Goal: Task Accomplishment & Management: Manage account settings

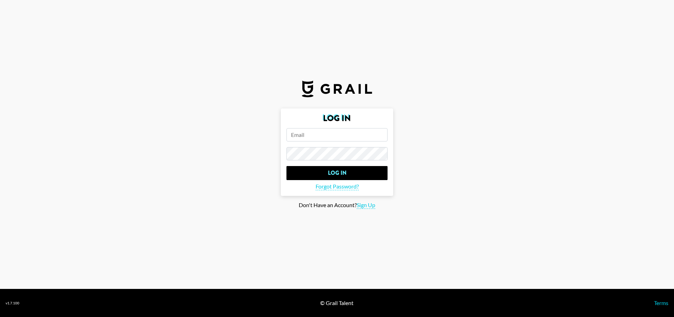
type input "[EMAIL_ADDRESS][PERSON_NAME][DOMAIN_NAME]"
click at [337, 173] on input "Log In" at bounding box center [336, 173] width 101 height 14
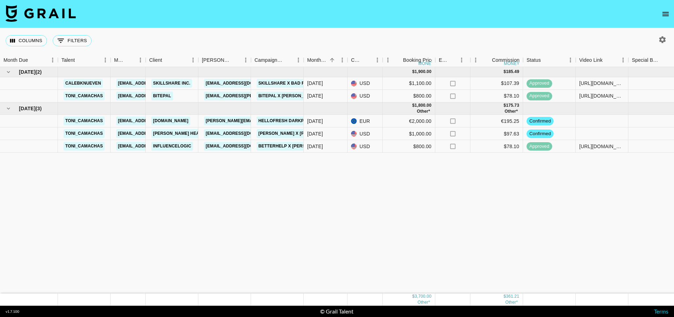
click at [340, 187] on div "Jul '25 ( 2 ) $ 1,900.00 $ 185.49 calebknueven maxime.blanchard@grail-talent.co…" at bounding box center [539, 180] width 1078 height 226
drag, startPoint x: 410, startPoint y: 175, endPoint x: 410, endPoint y: 171, distance: 4.6
click at [410, 175] on div "Jul '25 ( 2 ) $ 1,900.00 $ 185.49 calebknueven maxime.blanchard@grail-talent.co…" at bounding box center [538, 180] width 1078 height 226
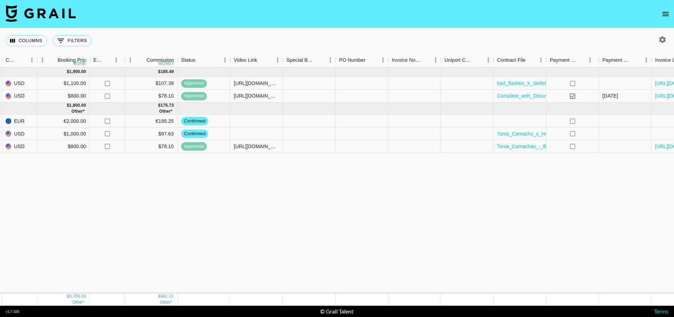
scroll to position [0, 353]
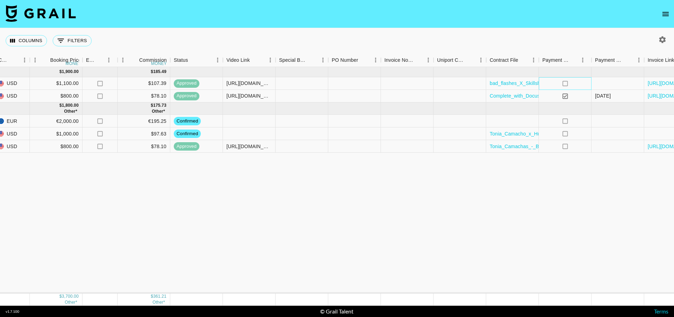
click at [565, 84] on icon "no" at bounding box center [565, 83] width 7 height 7
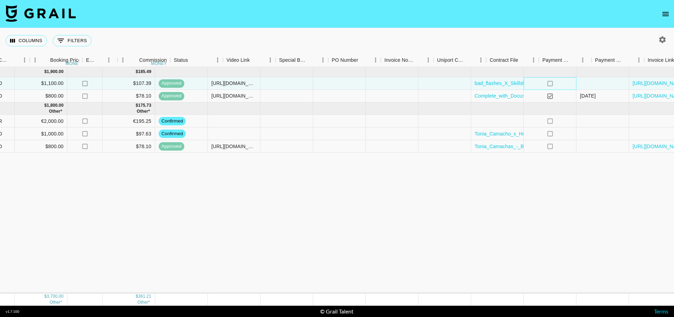
scroll to position [0, 372]
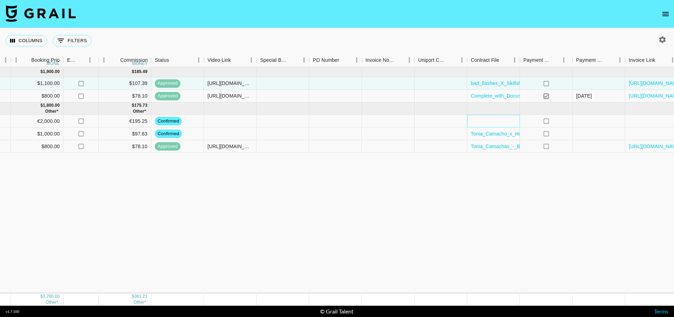
click at [507, 120] on div at bounding box center [493, 121] width 53 height 13
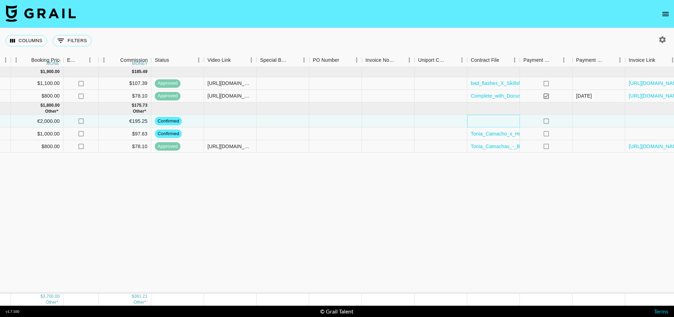
click at [503, 122] on div at bounding box center [493, 121] width 53 height 13
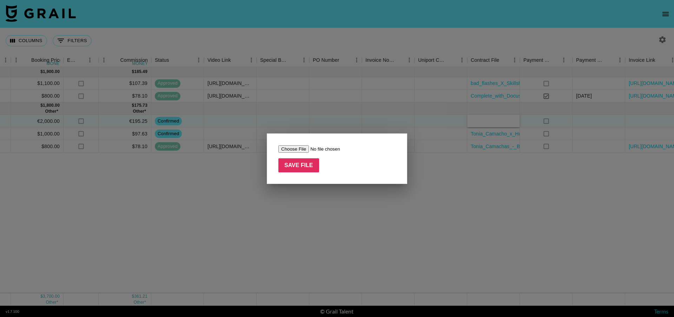
click at [300, 149] on input "file" at bounding box center [322, 148] width 89 height 7
type input "C:\fakepath\Master Service Agreement 12171 MSA Tonia Camachas_HelloFresh AUS_Da…"
click at [299, 165] on input "Save File" at bounding box center [298, 165] width 41 height 14
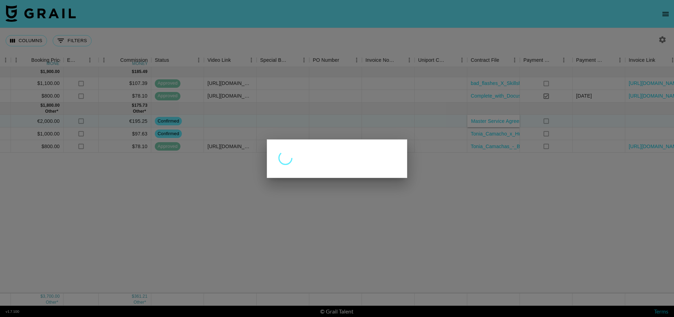
drag, startPoint x: 401, startPoint y: 212, endPoint x: 392, endPoint y: 205, distance: 11.5
click at [401, 212] on div at bounding box center [337, 158] width 674 height 317
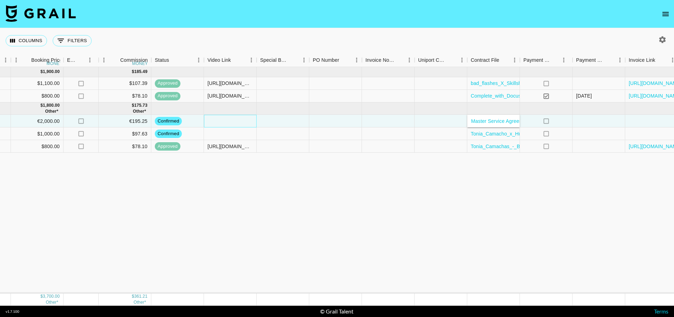
click at [227, 120] on div at bounding box center [230, 121] width 53 height 13
click at [224, 124] on div at bounding box center [230, 121] width 53 height 13
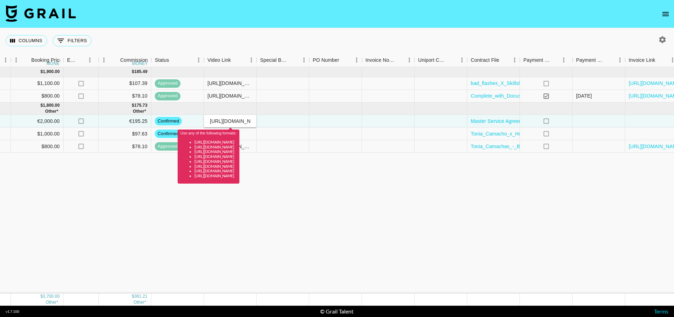
click at [279, 199] on div "Jul '25 ( 2 ) $ 1,900.00 $ 185.49 calebknueven maxime.blanchard@grail-talent.co…" at bounding box center [167, 180] width 1078 height 226
drag, startPoint x: 236, startPoint y: 121, endPoint x: 288, endPoint y: 116, distance: 52.5
click at [288, 117] on div "toni_camachas maxime.blanchard@grail-talent.com Tatam.digital nicolas.riccitell…" at bounding box center [167, 121] width 1078 height 13
drag, startPoint x: 216, startPoint y: 121, endPoint x: 283, endPoint y: 120, distance: 67.4
click at [283, 120] on div "toni_camachas maxime.blanchard@grail-talent.com Tatam.digital nicolas.riccitell…" at bounding box center [167, 121] width 1078 height 13
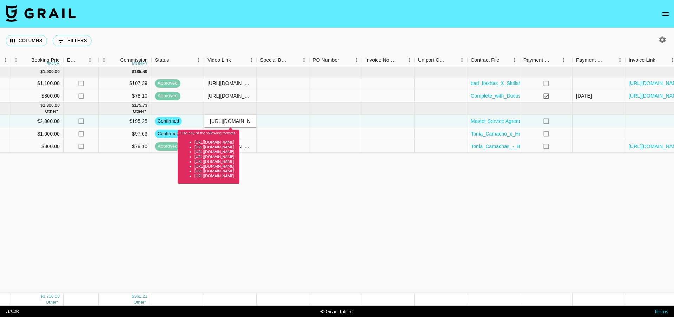
click at [331, 216] on div "Jul '25 ( 2 ) $ 1,900.00 $ 185.49 calebknueven maxime.blanchard@grail-talent.co…" at bounding box center [167, 180] width 1078 height 226
click at [237, 98] on div "https://www.youtube.com/watch?v=v38kpM998tY" at bounding box center [229, 95] width 45 height 7
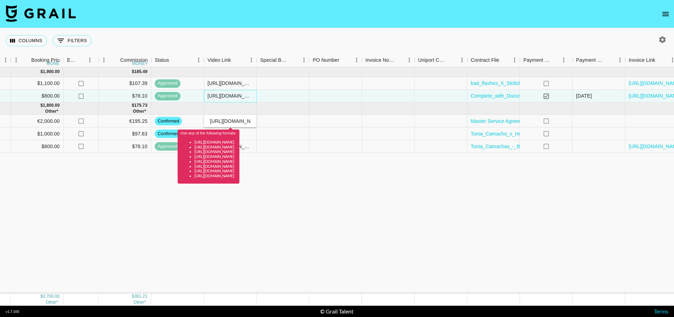
click at [237, 98] on div "https://www.youtube.com/watch?v=v38kpM998tY" at bounding box center [229, 95] width 45 height 7
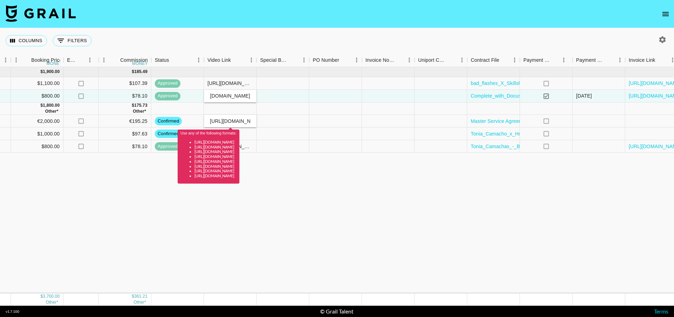
drag, startPoint x: 233, startPoint y: 96, endPoint x: 217, endPoint y: 108, distance: 20.1
click at [179, 94] on div "toni_camachas maxime.blanchard@grail-talent.com BitePal my.nguyen@reface.ai Bit…" at bounding box center [167, 96] width 1078 height 13
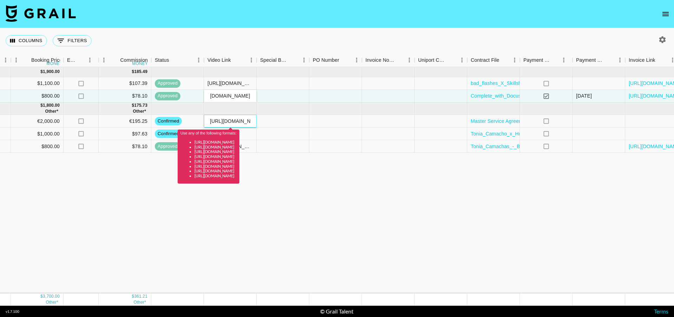
click at [239, 121] on input "https://youtube.com/shorts/xSoDuDoIB0A" at bounding box center [230, 121] width 52 height 6
paste input "www."
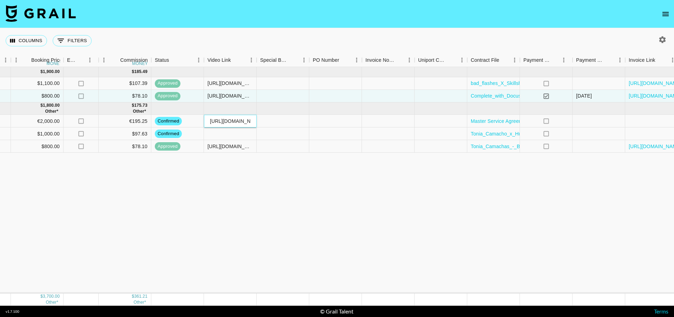
type input "https://www.youtube.com/shorts/xSoDuDoIB0A"
click at [330, 197] on div "Jul '25 ( 2 ) $ 1,900.00 $ 185.49 calebknueven maxime.blanchard@grail-talent.co…" at bounding box center [167, 180] width 1078 height 226
click at [164, 120] on span "posted" at bounding box center [165, 121] width 20 height 7
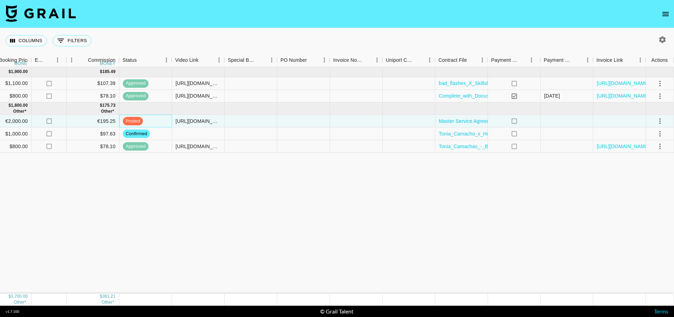
scroll to position [0, 404]
click at [655, 120] on button "select merge strategy" at bounding box center [660, 121] width 12 height 12
click at [641, 189] on div "Approve" at bounding box center [644, 187] width 21 height 8
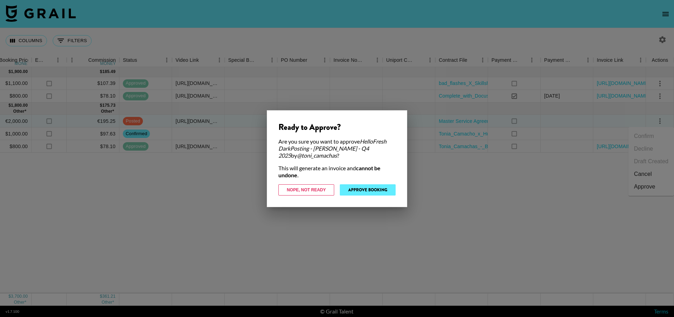
click at [358, 190] on button "Approve Booking" at bounding box center [368, 189] width 56 height 11
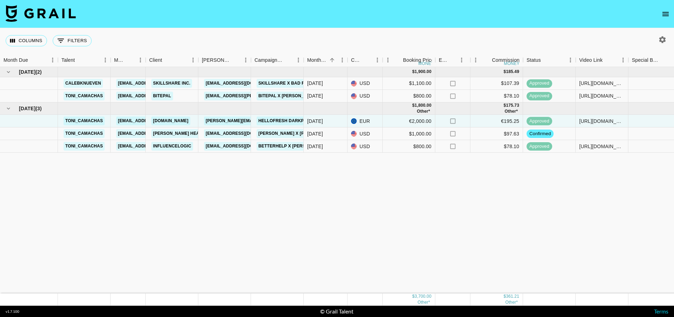
scroll to position [0, 0]
click at [241, 120] on link "nicolas.riccitelli@tatam.digital" at bounding box center [297, 121] width 186 height 9
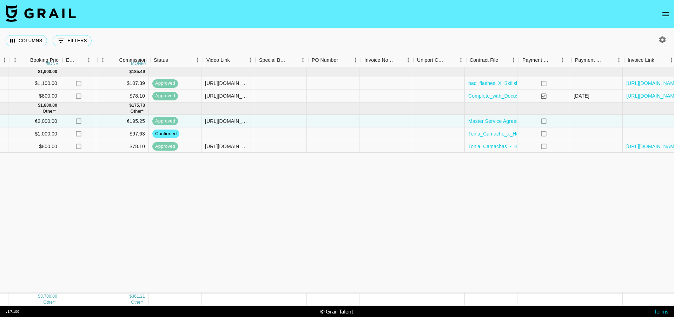
scroll to position [0, 375]
click at [667, 14] on icon "open drawer" at bounding box center [665, 14] width 6 height 4
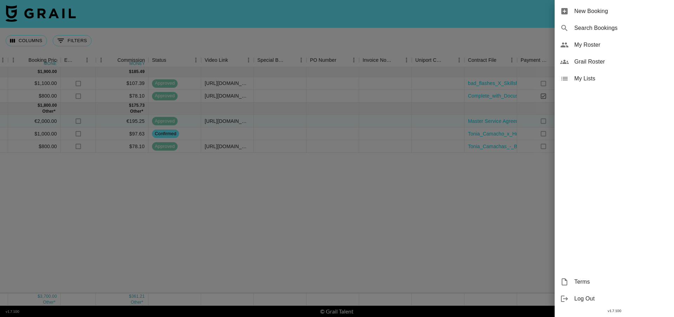
click at [605, 49] on span "My Roster" at bounding box center [621, 45] width 94 height 8
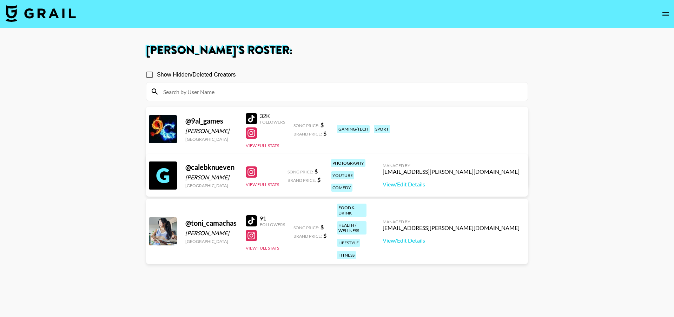
click at [296, 172] on link "View/Edit Details" at bounding box center [227, 175] width 137 height 7
click at [202, 121] on div "@ 9al_games" at bounding box center [211, 121] width 52 height 9
click at [157, 125] on div at bounding box center [163, 129] width 28 height 28
click at [296, 172] on link "View/Edit Details" at bounding box center [227, 175] width 137 height 7
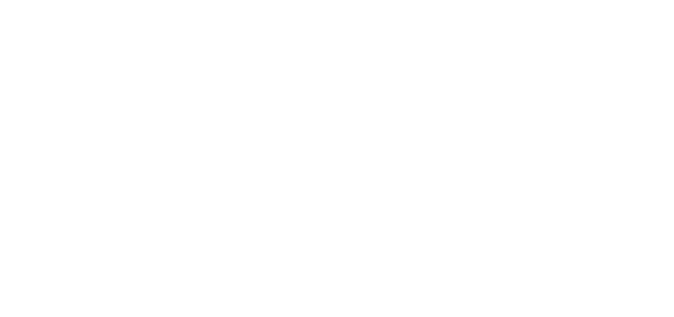
select select "USD"
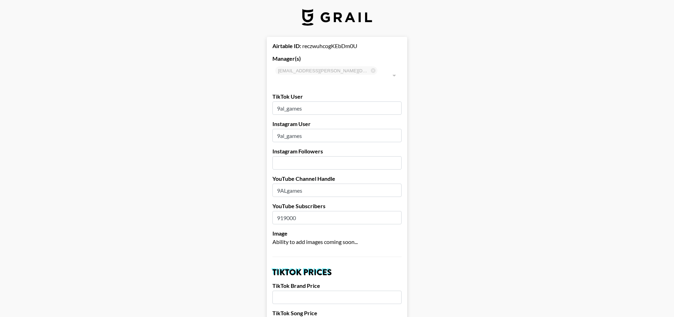
scroll to position [3, 0]
click at [320, 128] on input "9al_games" at bounding box center [336, 134] width 129 height 13
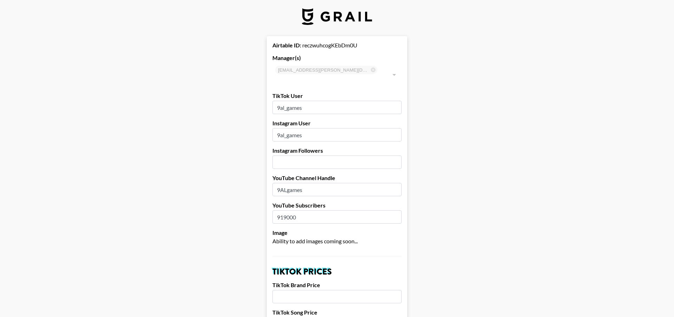
click at [363, 183] on input "9ALgames" at bounding box center [336, 189] width 129 height 13
click at [329, 128] on input "9al_games" at bounding box center [336, 134] width 129 height 13
drag, startPoint x: 329, startPoint y: 125, endPoint x: 359, endPoint y: 135, distance: 31.7
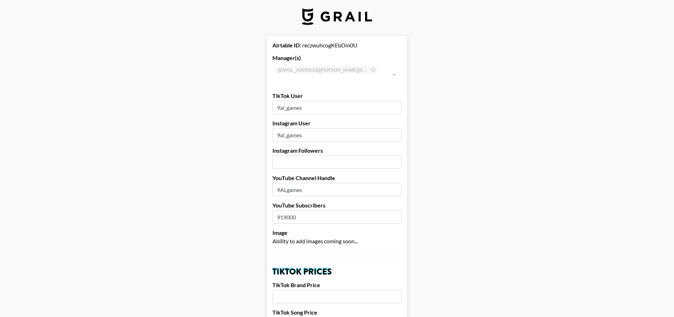
click at [329, 128] on input "9al_games" at bounding box center [336, 134] width 129 height 13
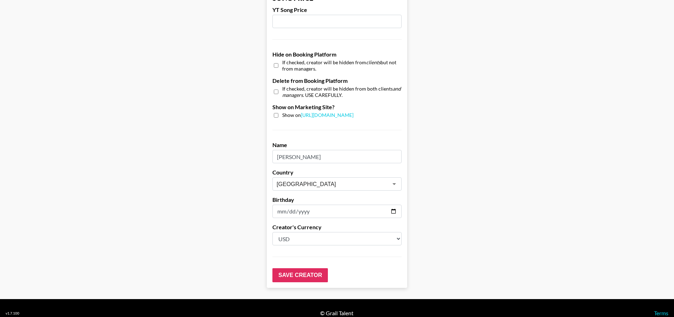
scroll to position [634, 0]
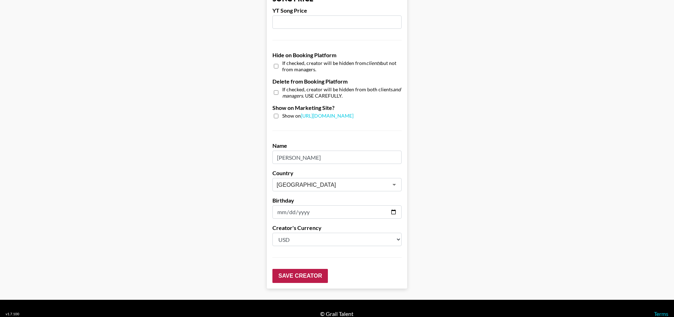
click at [310, 269] on input "Save Creator" at bounding box center [299, 276] width 55 height 14
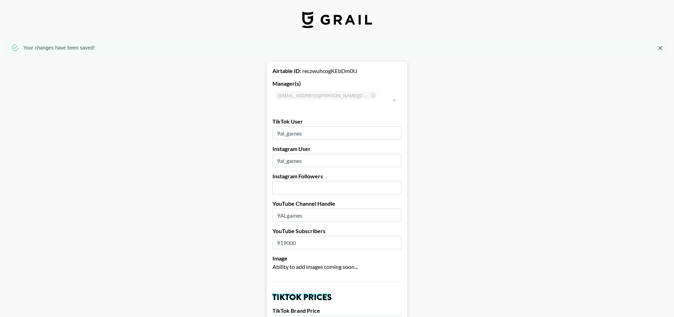
scroll to position [0, 0]
click at [395, 95] on div at bounding box center [393, 100] width 9 height 10
click at [661, 45] on icon "Close" at bounding box center [660, 48] width 7 height 7
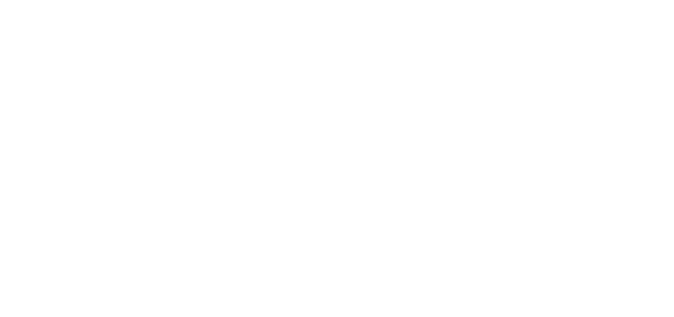
select select "USD"
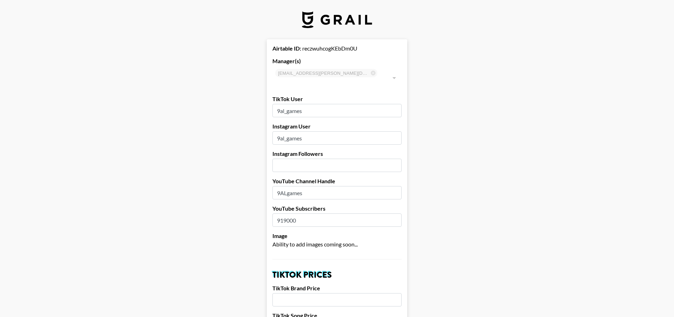
type input "[GEOGRAPHIC_DATA]"
